Goal: Check status

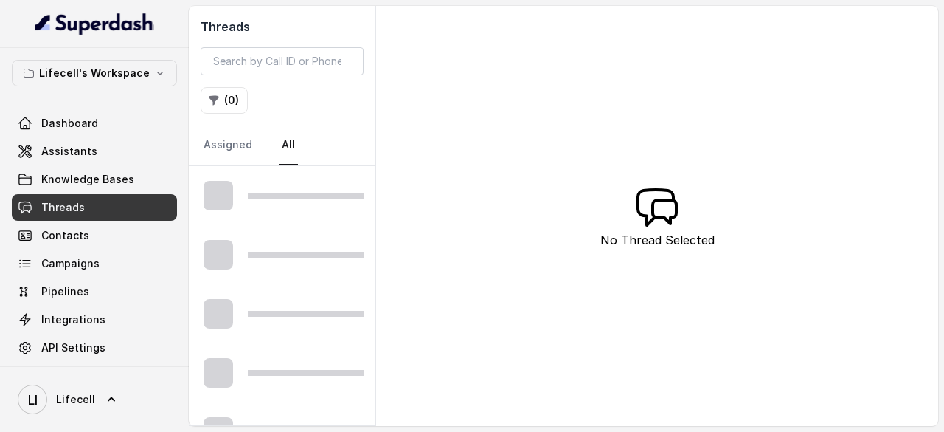
click at [518, 169] on div "Threads ( 0 ) Assigned All No Thread Selected" at bounding box center [563, 216] width 749 height 420
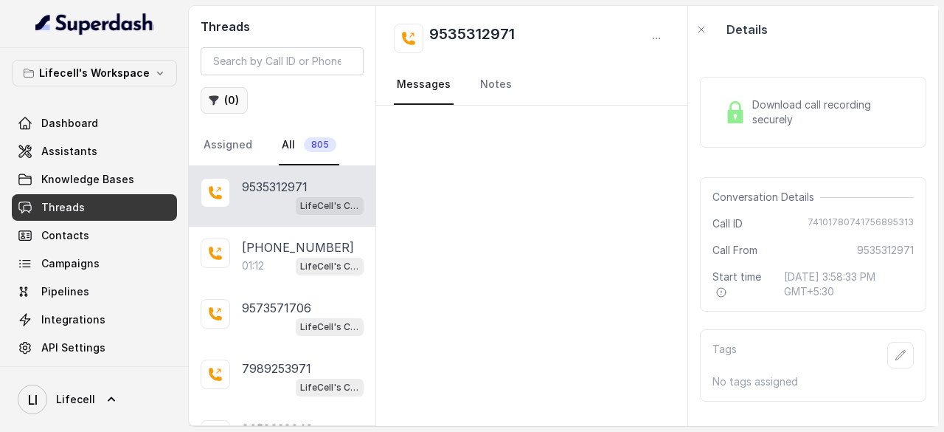
click at [220, 101] on button "( 0 )" at bounding box center [224, 100] width 47 height 27
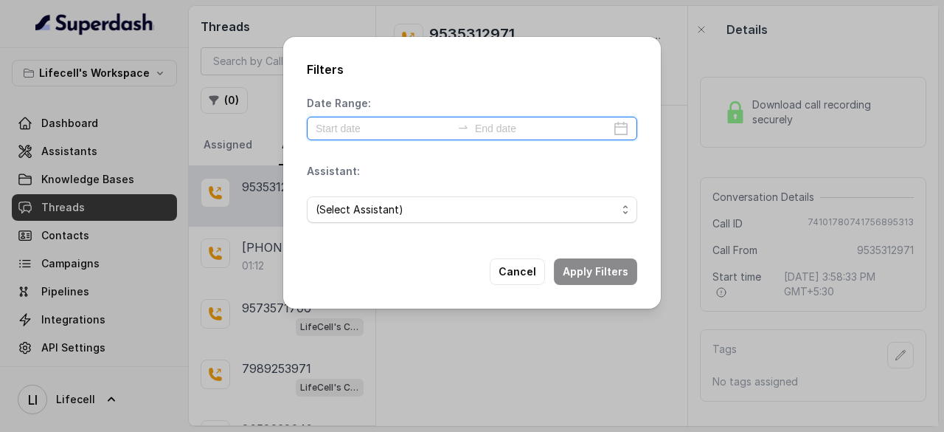
click at [346, 125] on input at bounding box center [384, 128] width 136 height 16
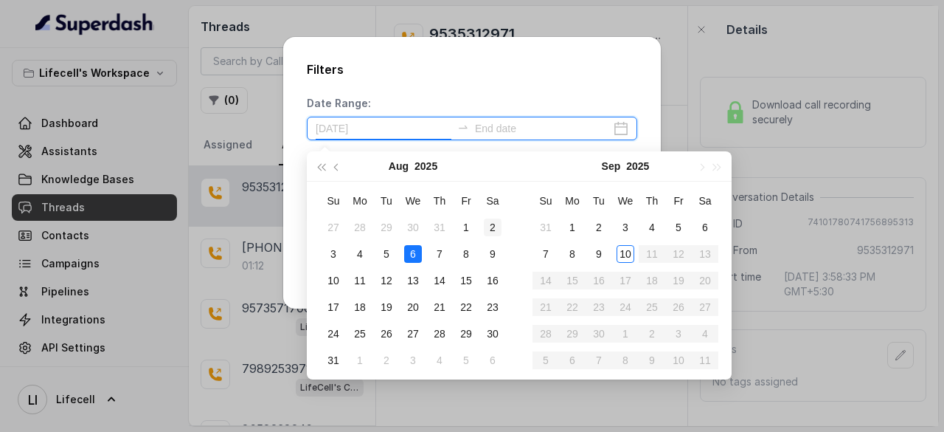
type input "[DATE]"
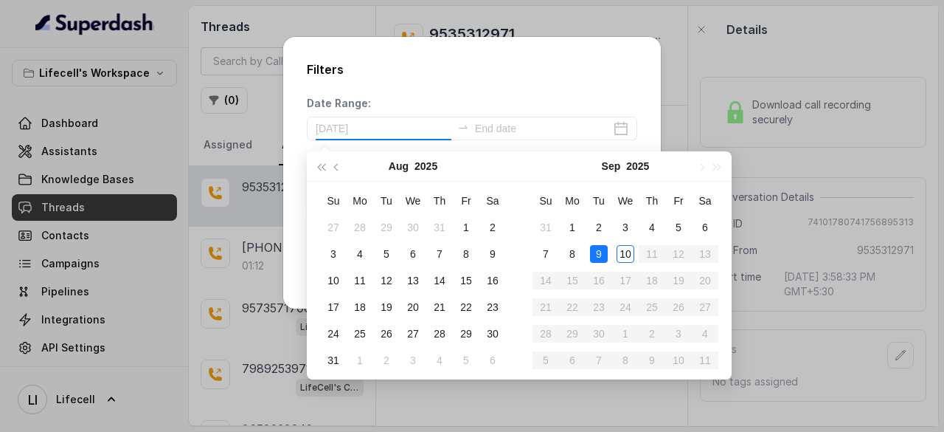
click at [598, 255] on div "9" at bounding box center [599, 254] width 18 height 18
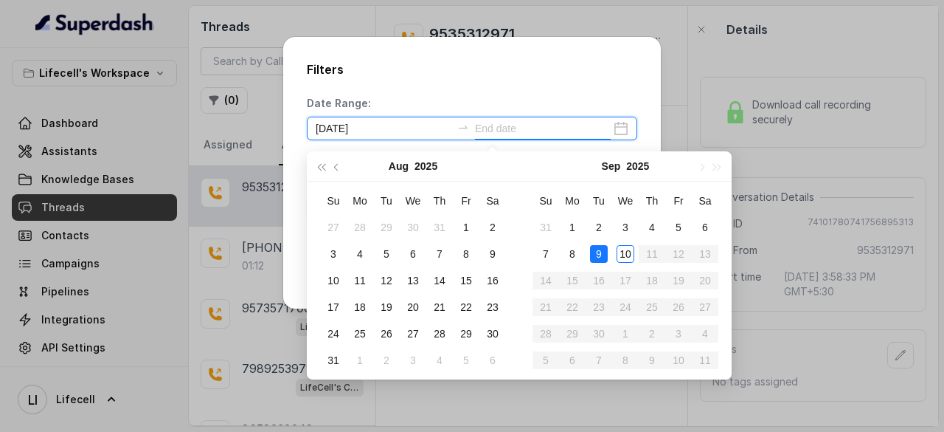
type input "[DATE]"
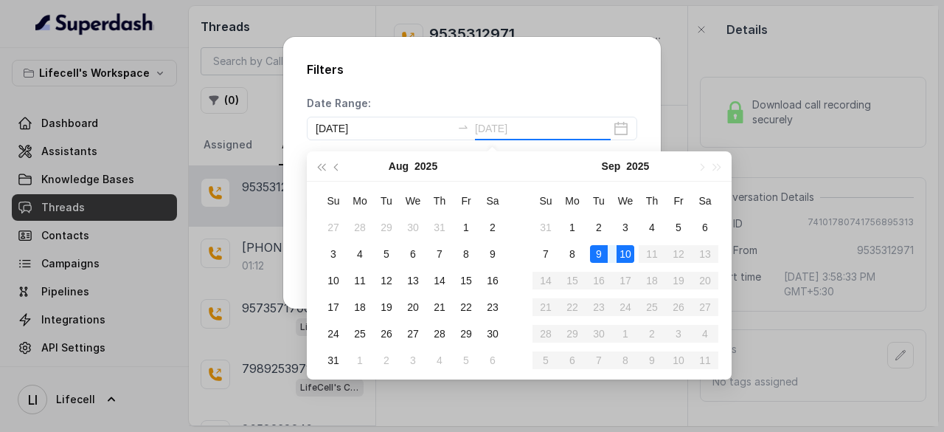
click at [628, 253] on div "10" at bounding box center [626, 254] width 18 height 18
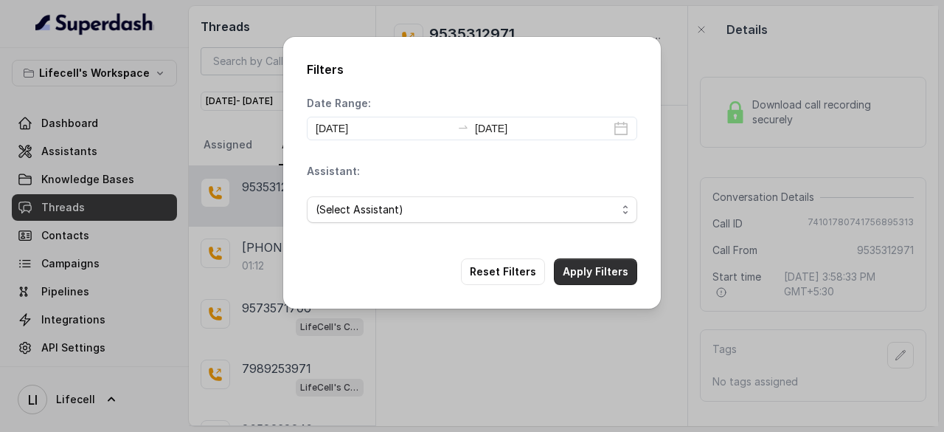
click at [583, 265] on button "Apply Filters" at bounding box center [595, 271] width 83 height 27
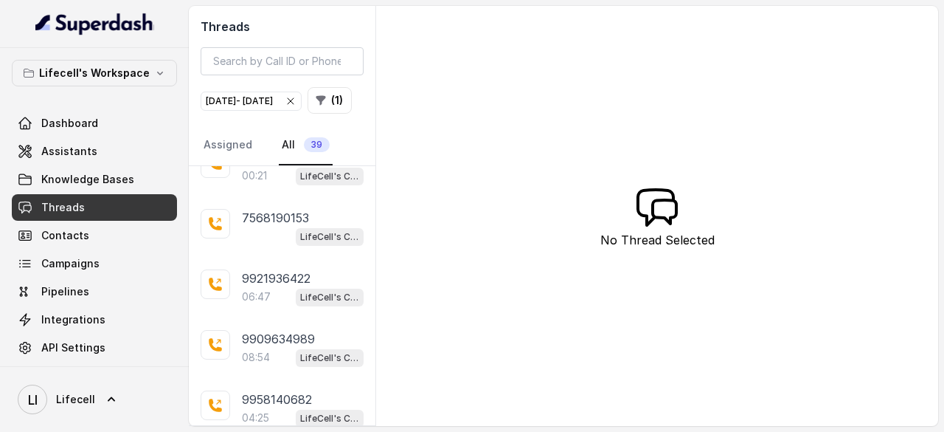
scroll to position [628, 0]
